Goal: Navigation & Orientation: Find specific page/section

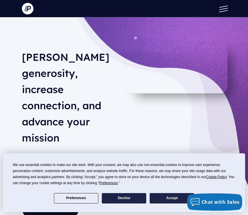
click at [222, 10] on span at bounding box center [223, 9] width 9 height 2
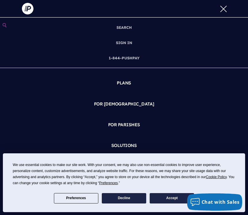
click at [128, 44] on link "SIGN IN" at bounding box center [124, 42] width 21 height 15
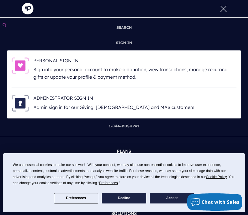
click at [89, 100] on h6 "ADMINISTRATOR SIGN IN" at bounding box center [134, 99] width 203 height 9
click at [67, 100] on h6 "ADMINISTRATOR SIGN IN" at bounding box center [134, 99] width 203 height 9
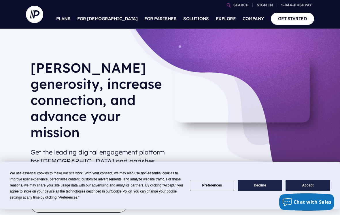
click at [228, 75] on h6 "ADMINISTRATOR SIGN IN" at bounding box center [228, 77] width 90 height 9
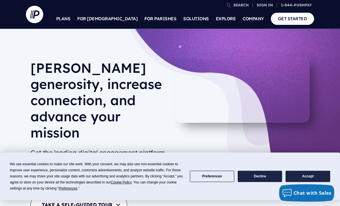
click at [146, 1] on ul "SEARCH SIGN IN PERSONAL SIGN IN" at bounding box center [181, 4] width 265 height 9
